Goal: Information Seeking & Learning: Learn about a topic

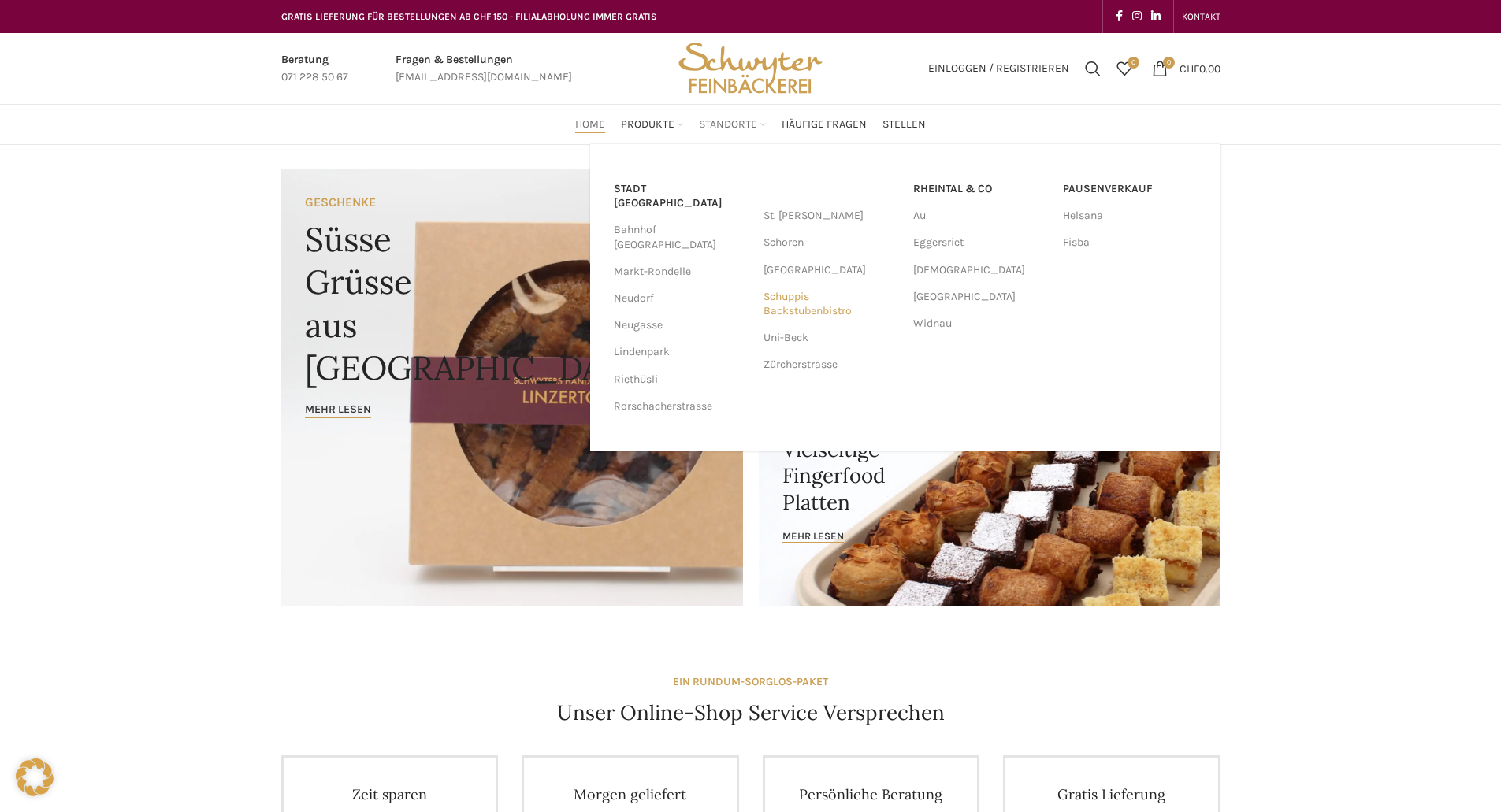
click at [790, 298] on link "Schuppis Backstubenbistro" at bounding box center [831, 304] width 134 height 41
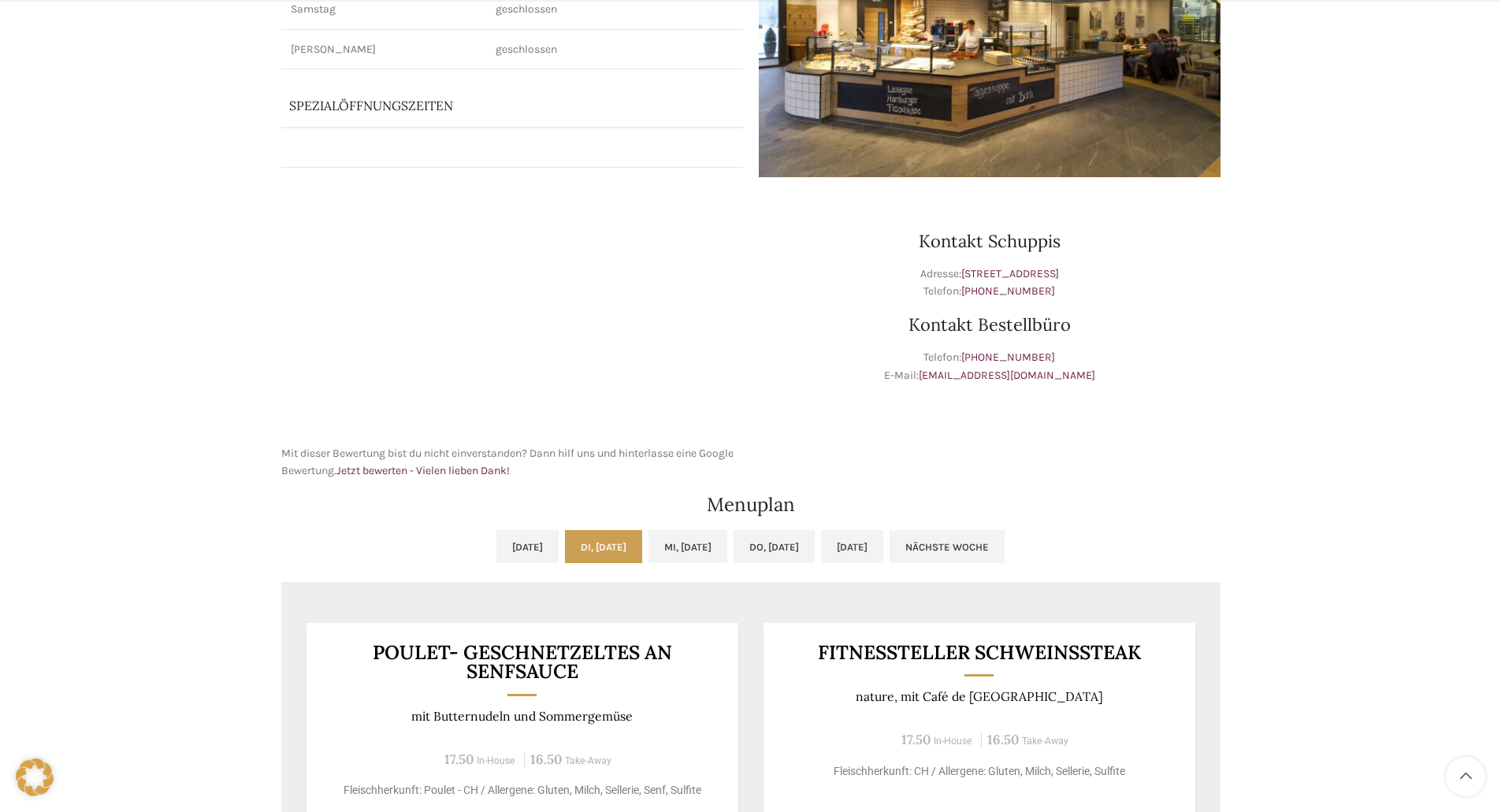
scroll to position [630, 0]
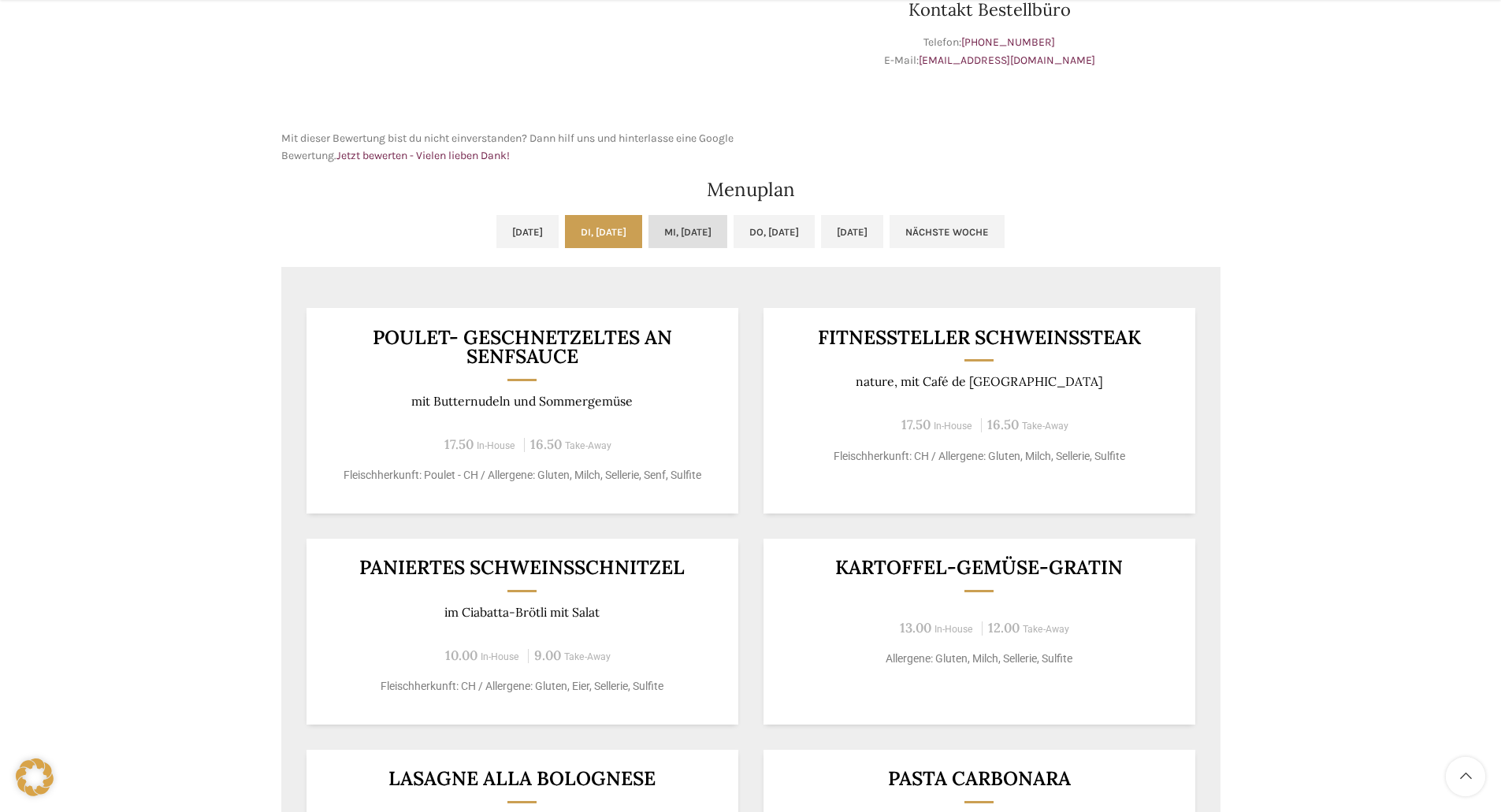
click at [692, 237] on link "Mi, [DATE]" at bounding box center [687, 231] width 79 height 33
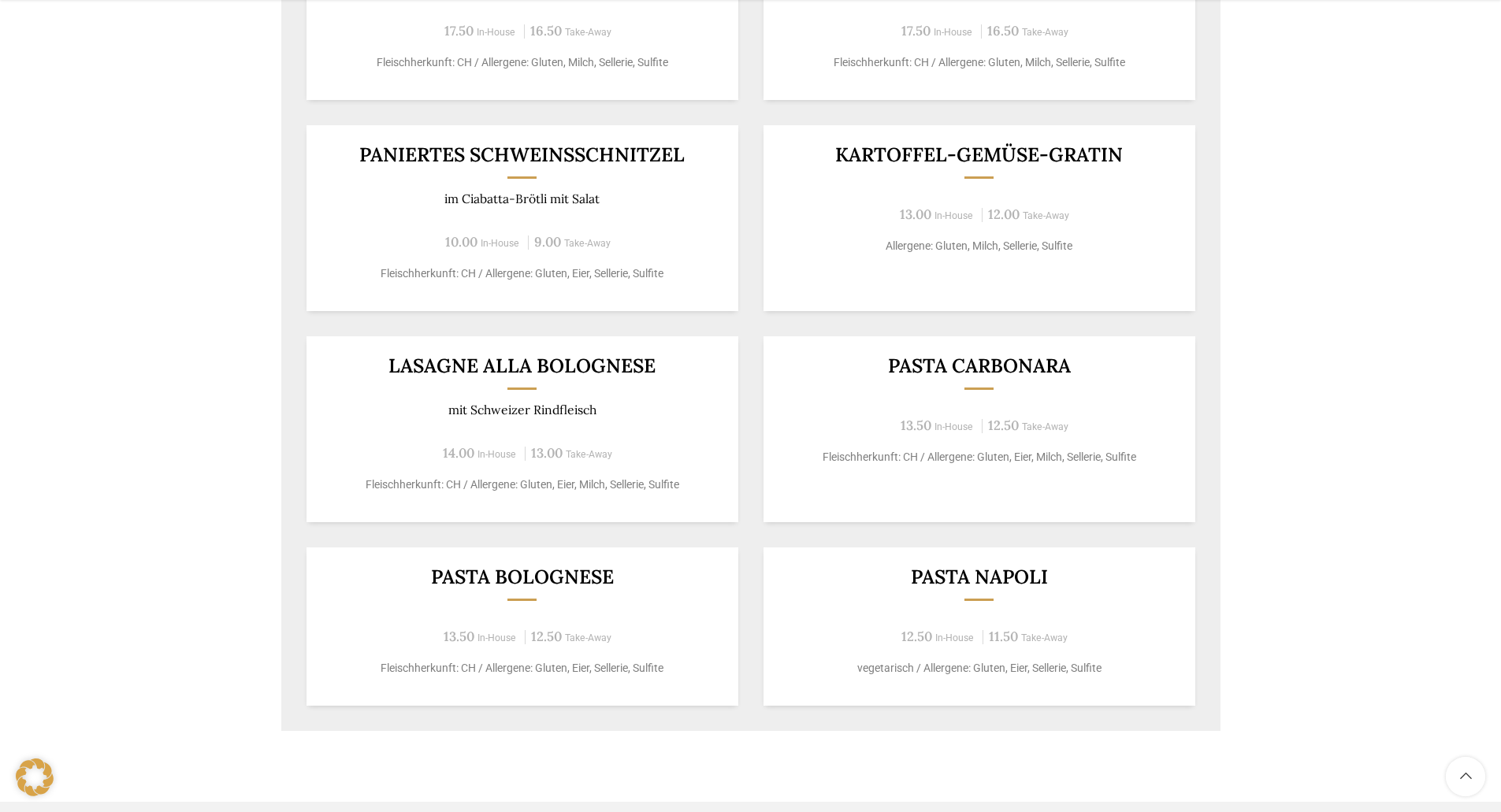
scroll to position [709, 0]
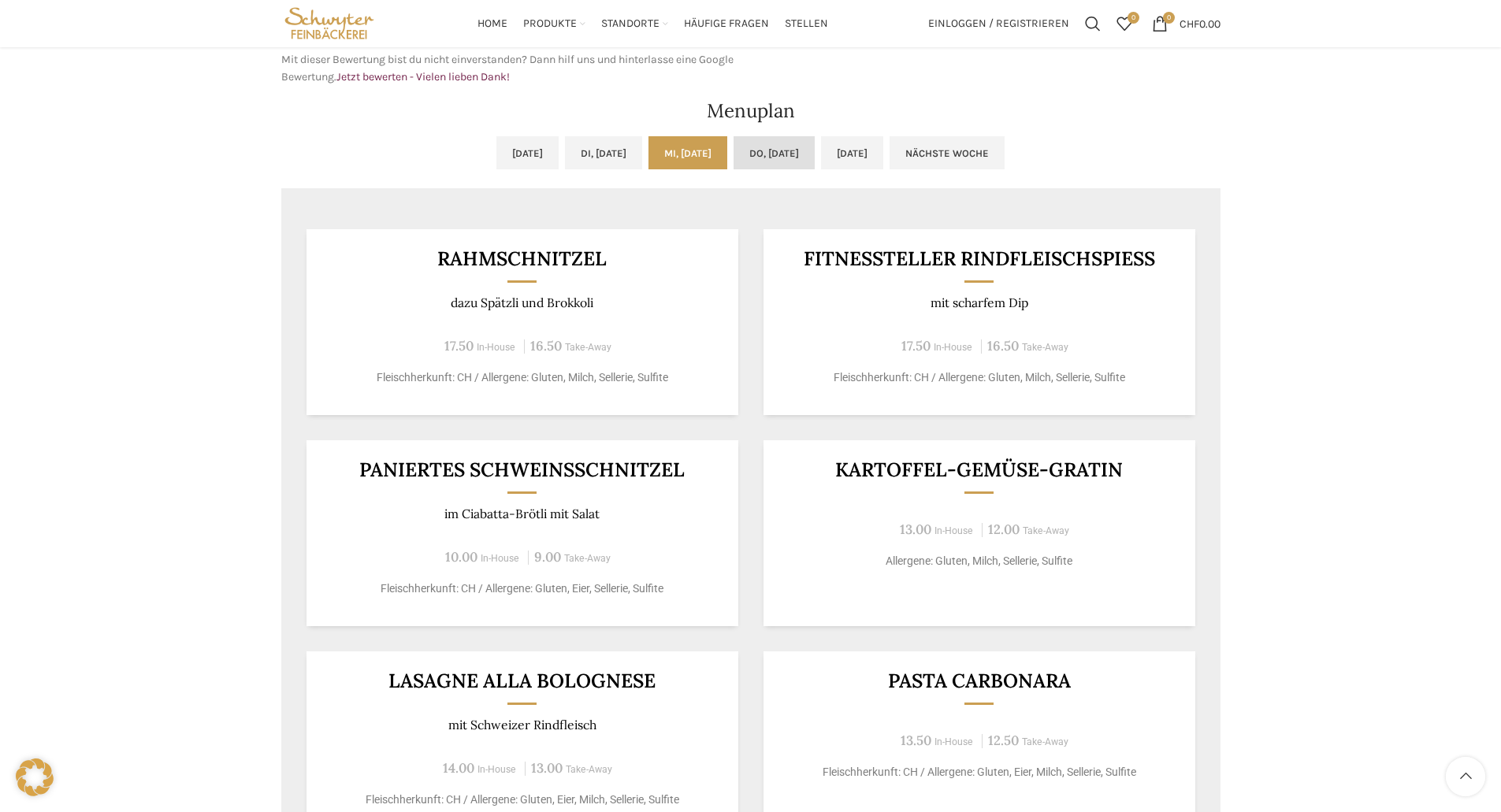
click at [810, 151] on link "Do, [DATE]" at bounding box center [774, 152] width 81 height 33
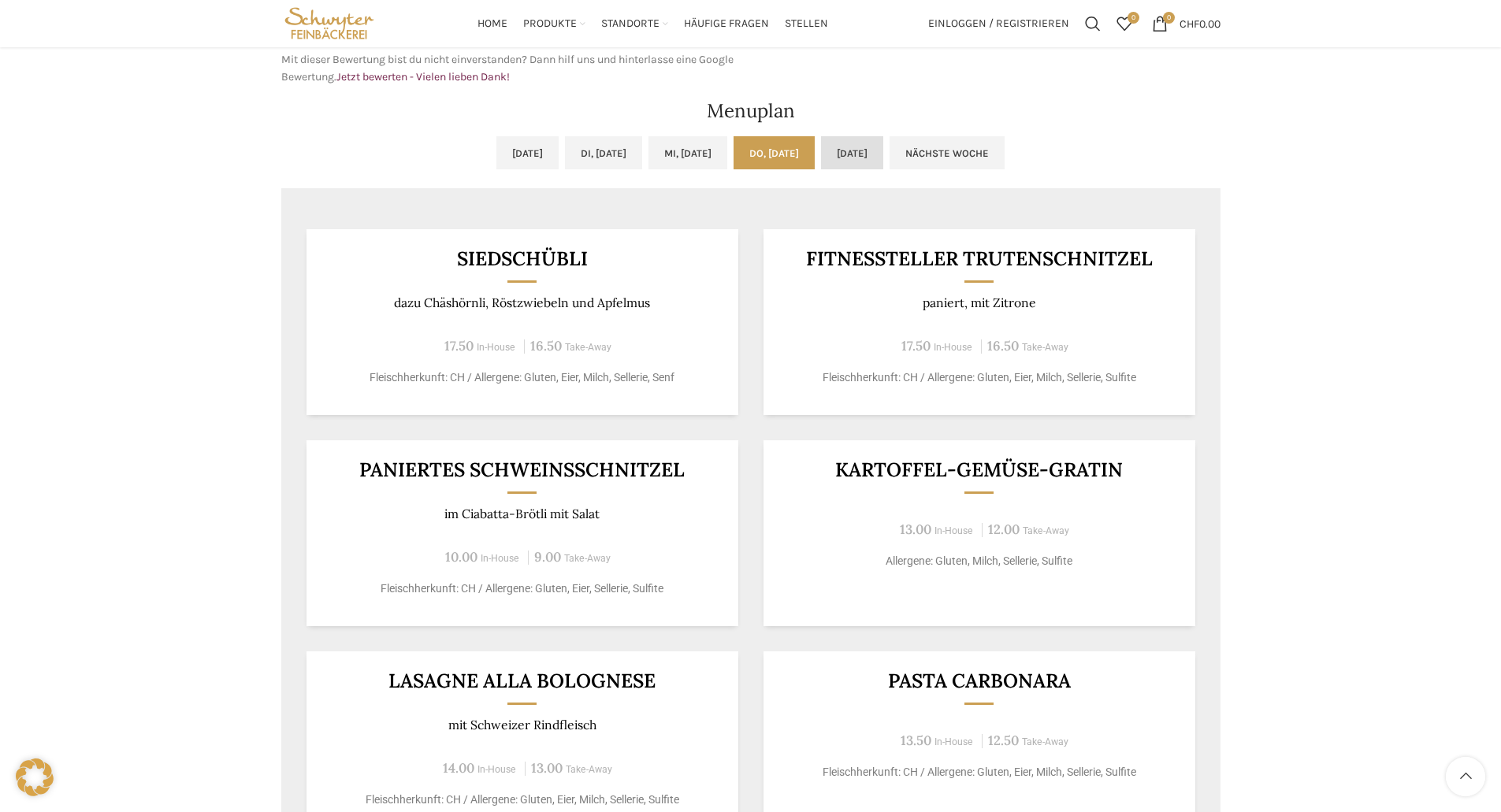
click at [883, 157] on link "[DATE]" at bounding box center [852, 152] width 62 height 33
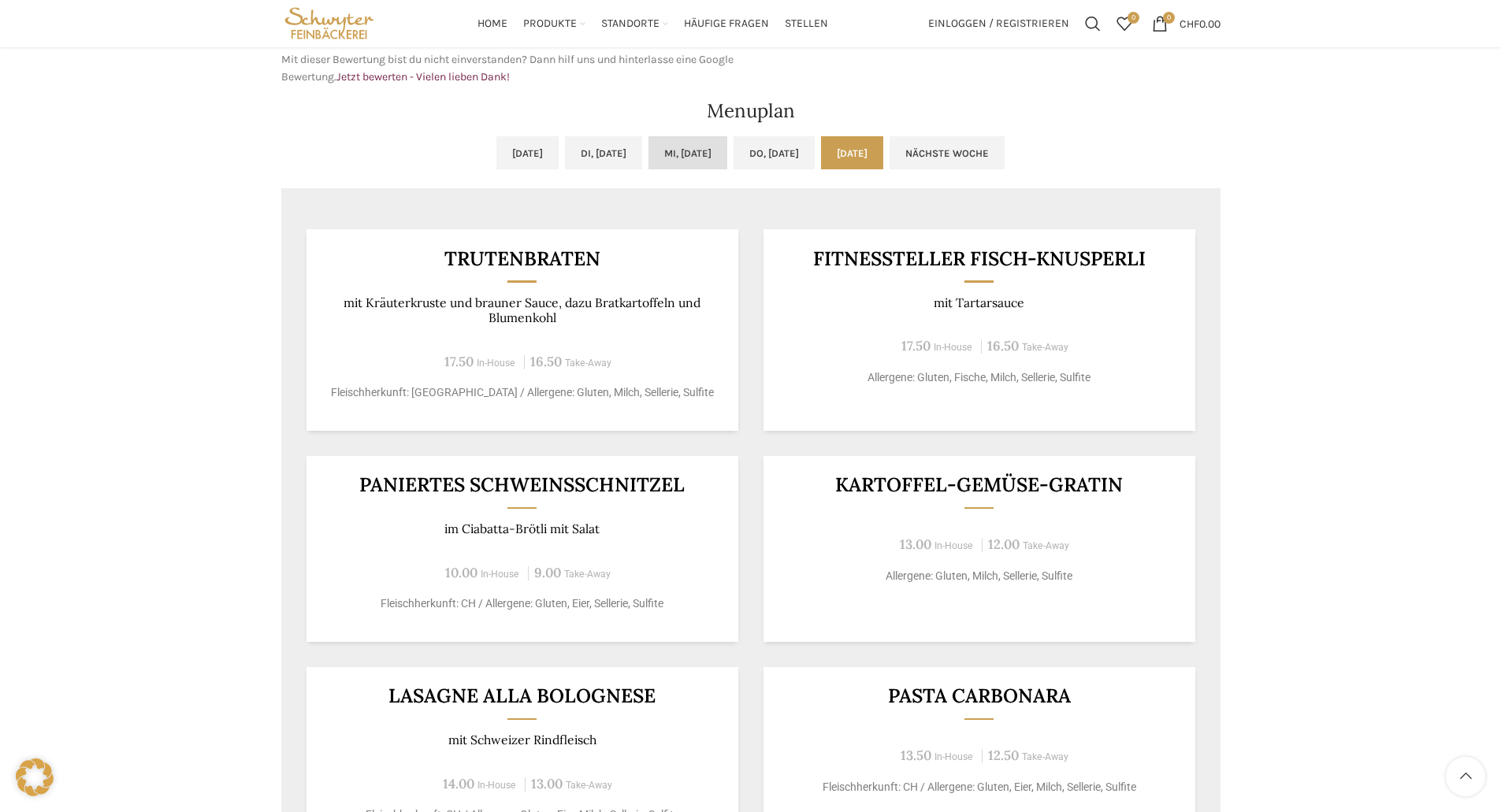
click at [702, 157] on link "Mi, [DATE]" at bounding box center [687, 152] width 79 height 33
